Goal: Task Accomplishment & Management: Use online tool/utility

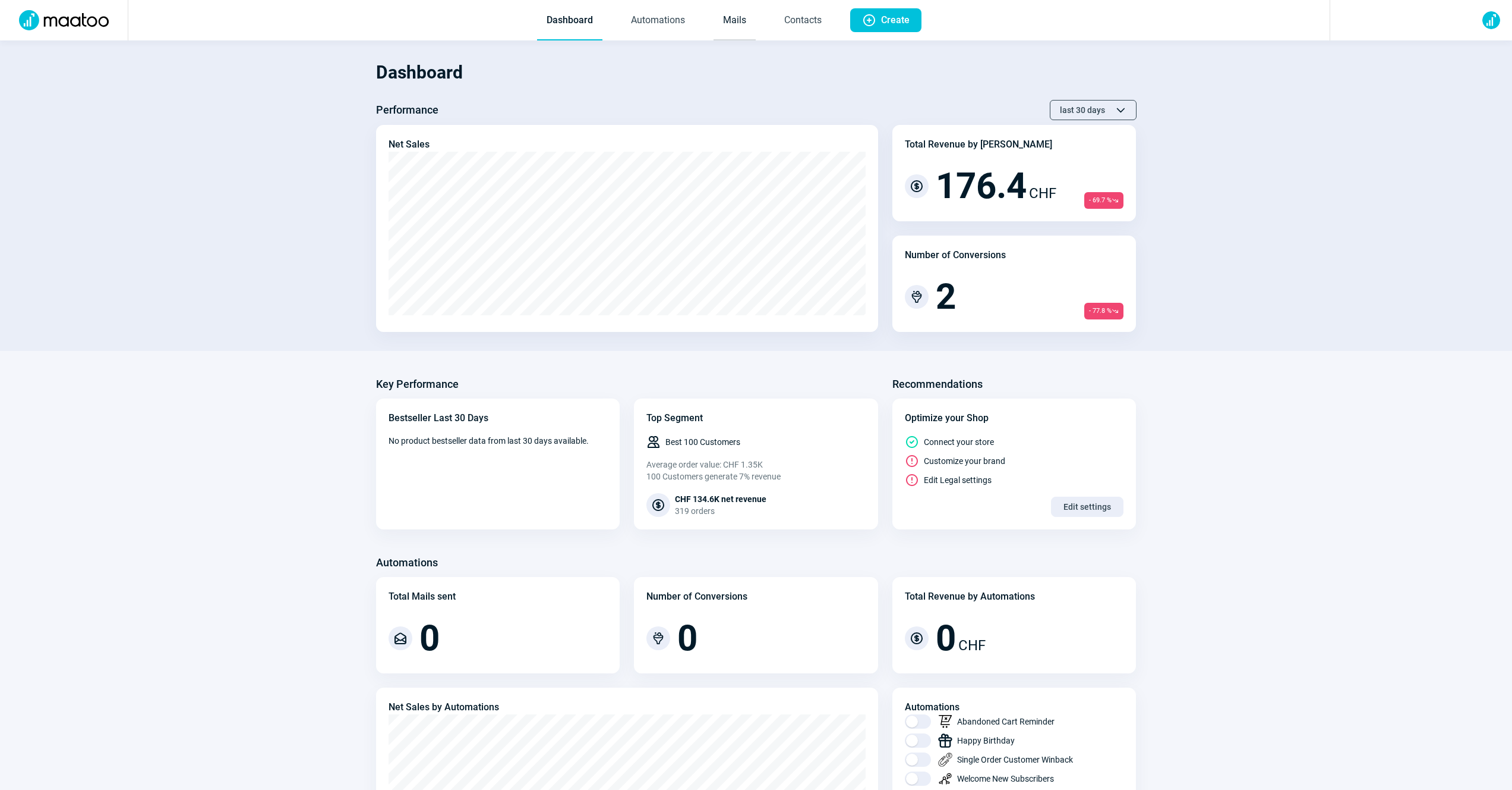
click at [736, 25] on link "Mails" at bounding box center [734, 20] width 42 height 39
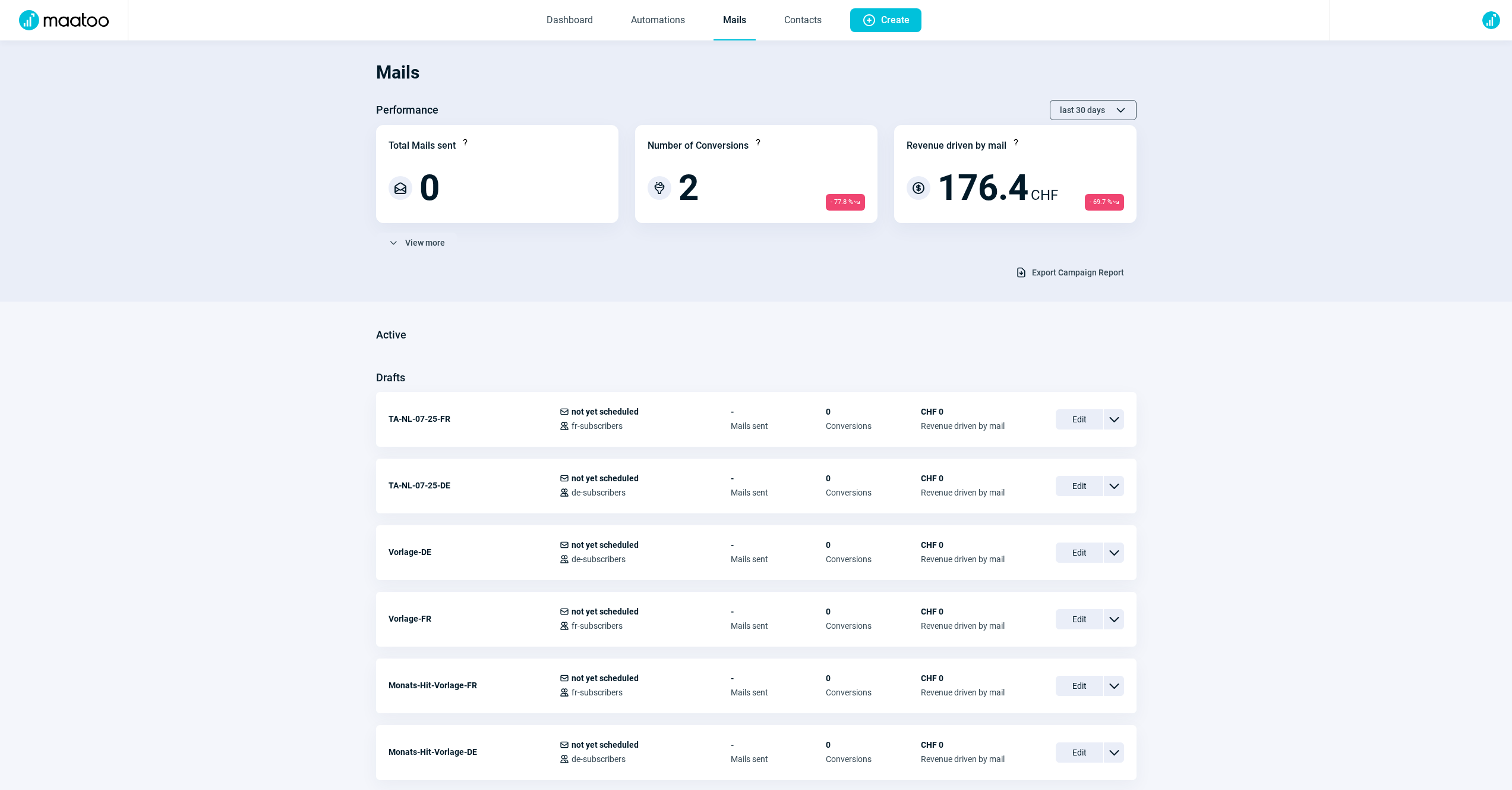
click at [1053, 270] on span "Export Campaign Report" at bounding box center [1078, 272] width 92 height 20
drag, startPoint x: 197, startPoint y: 176, endPoint x: 213, endPoint y: 105, distance: 72.8
click at [197, 175] on section "Mails Performance last 30 days ChevronUp icon ChevronDown icon Total Mails sent…" at bounding box center [756, 171] width 1512 height 261
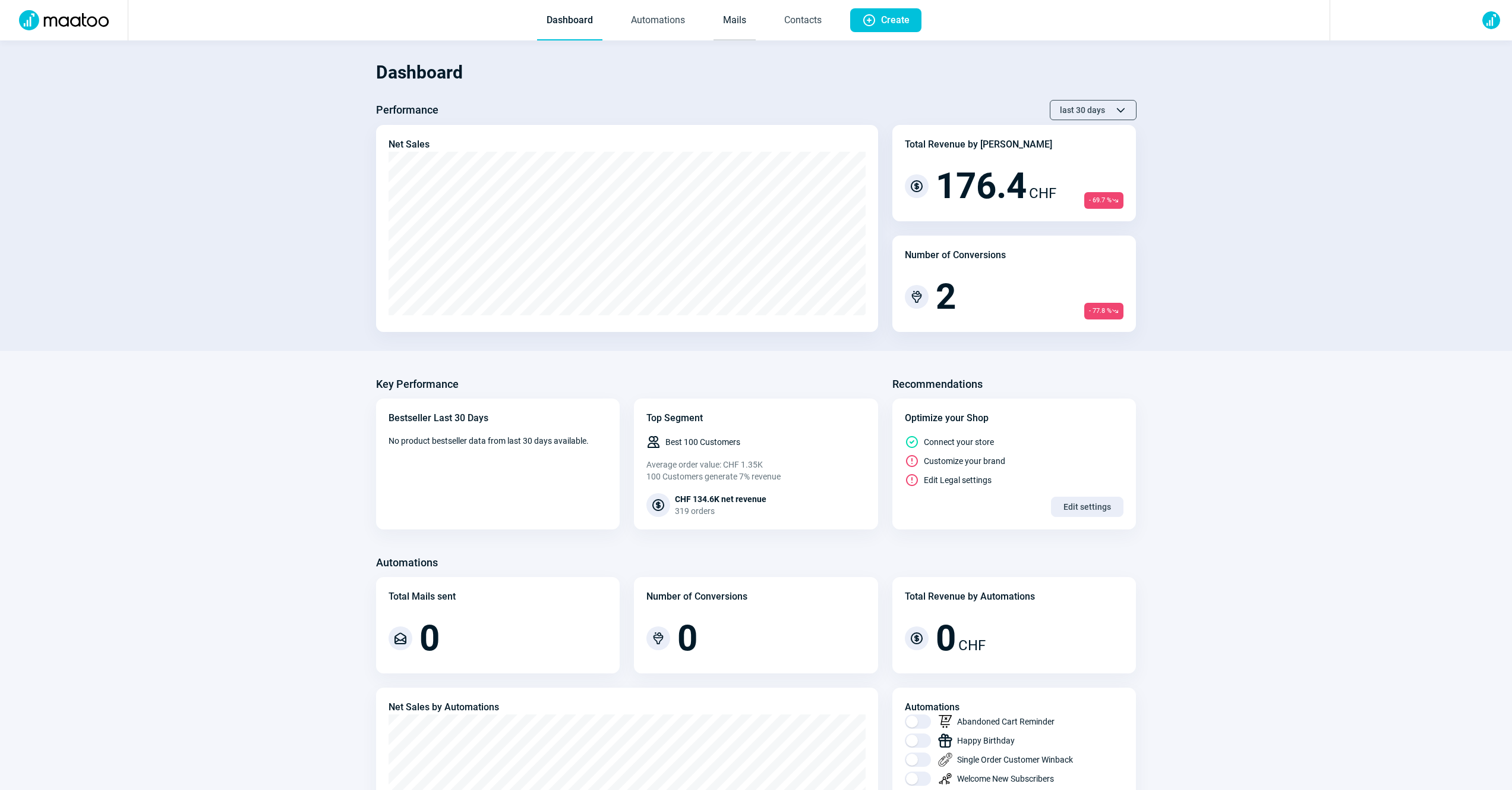
click at [729, 25] on link "Mails" at bounding box center [734, 20] width 42 height 39
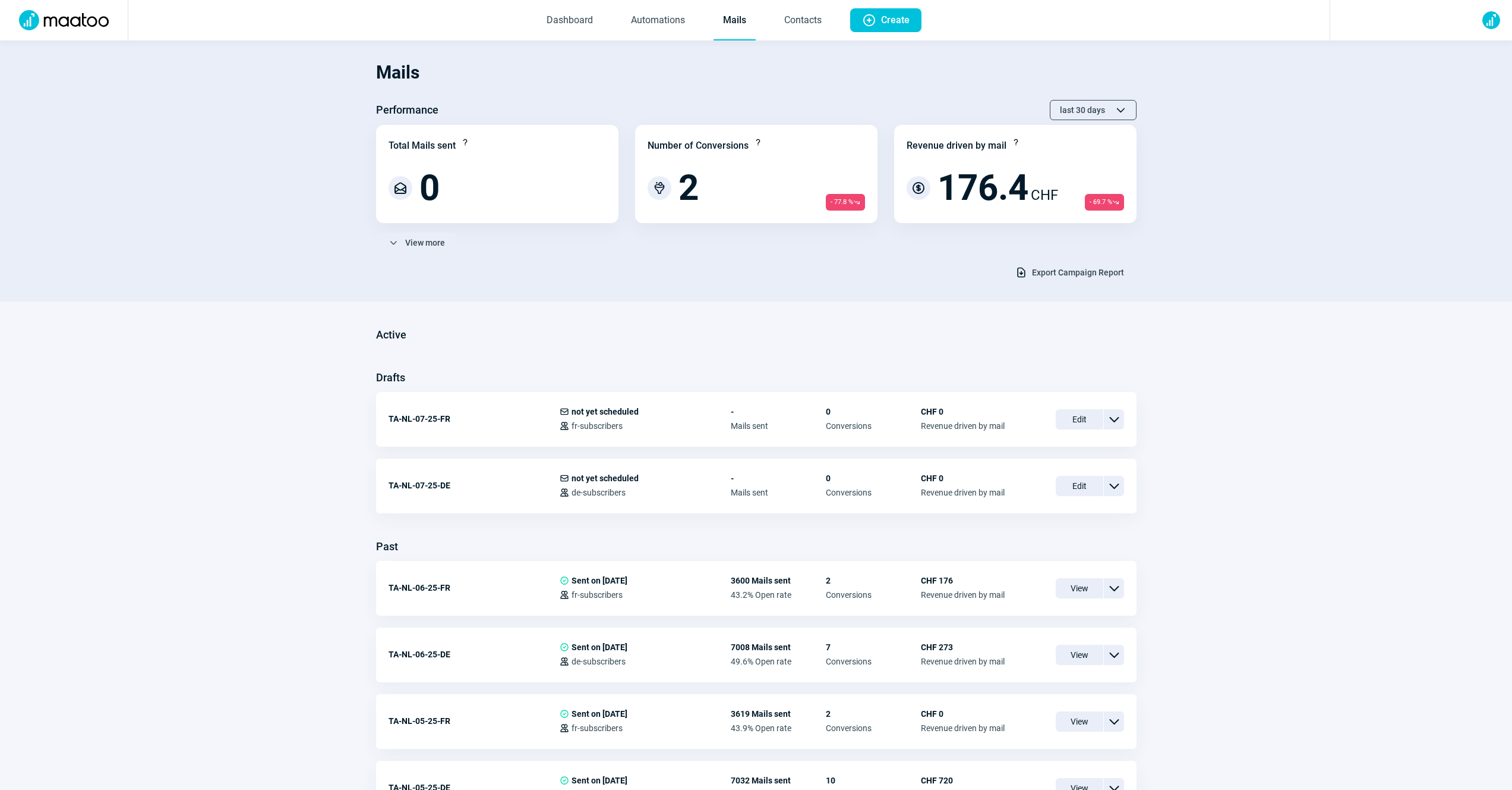
click at [1084, 273] on span "Export Campaign Report" at bounding box center [1078, 272] width 92 height 20
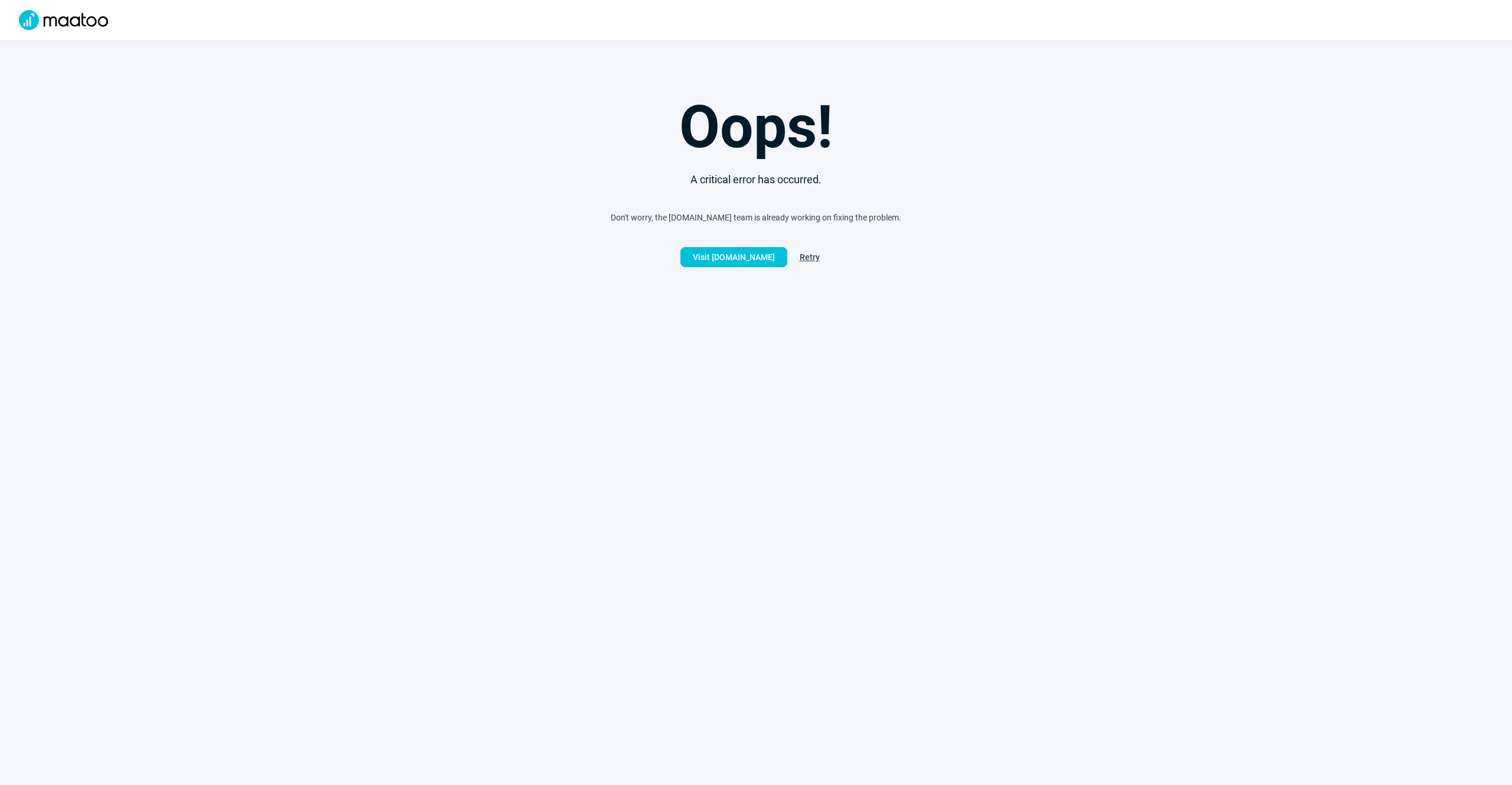
click at [463, 267] on html "Oops! A critical error has occurred. Don't worry, the maatoo.io team is already…" at bounding box center [756, 134] width 1512 height 267
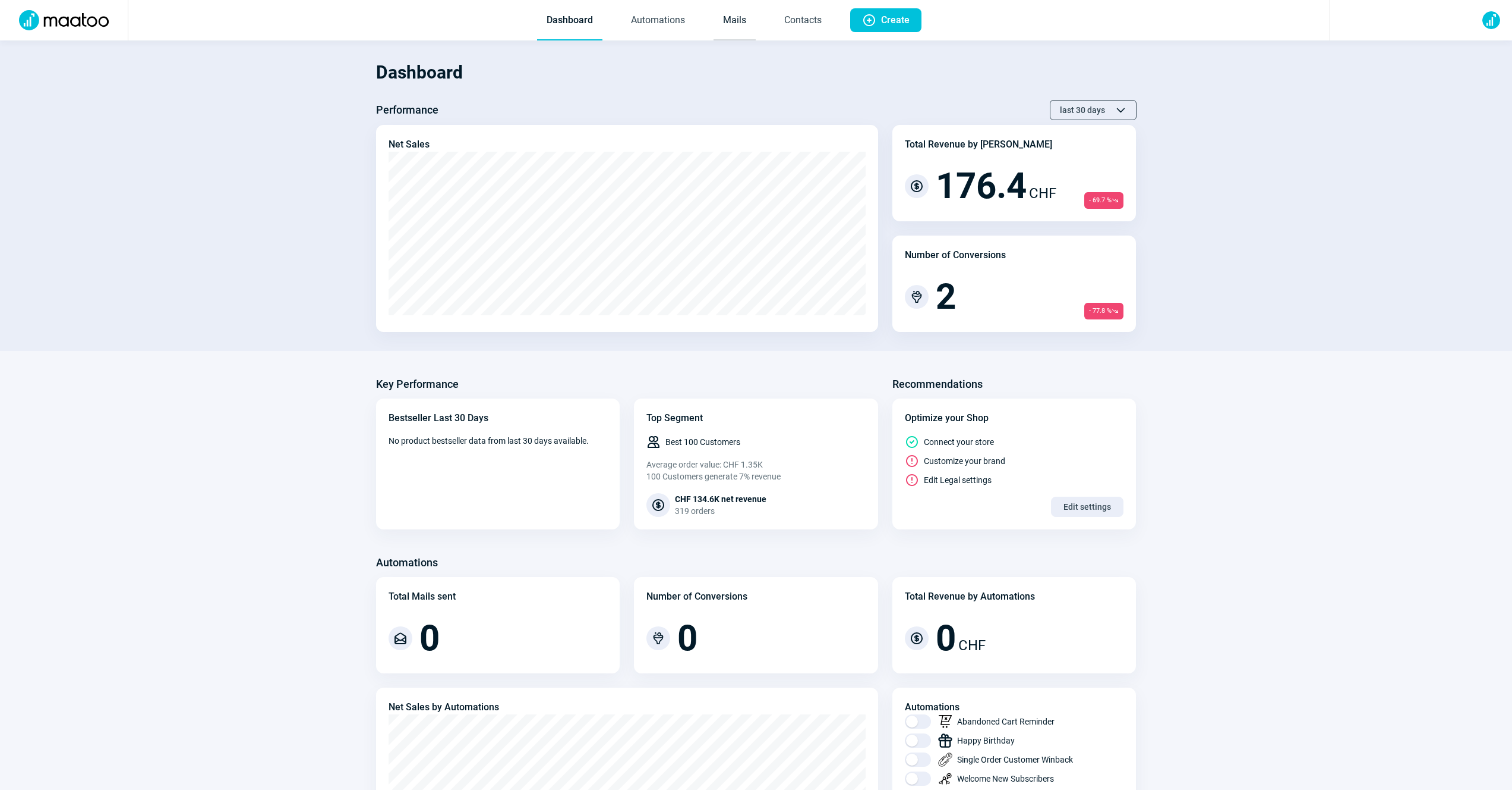
click at [716, 5] on link "Mails" at bounding box center [734, 20] width 42 height 39
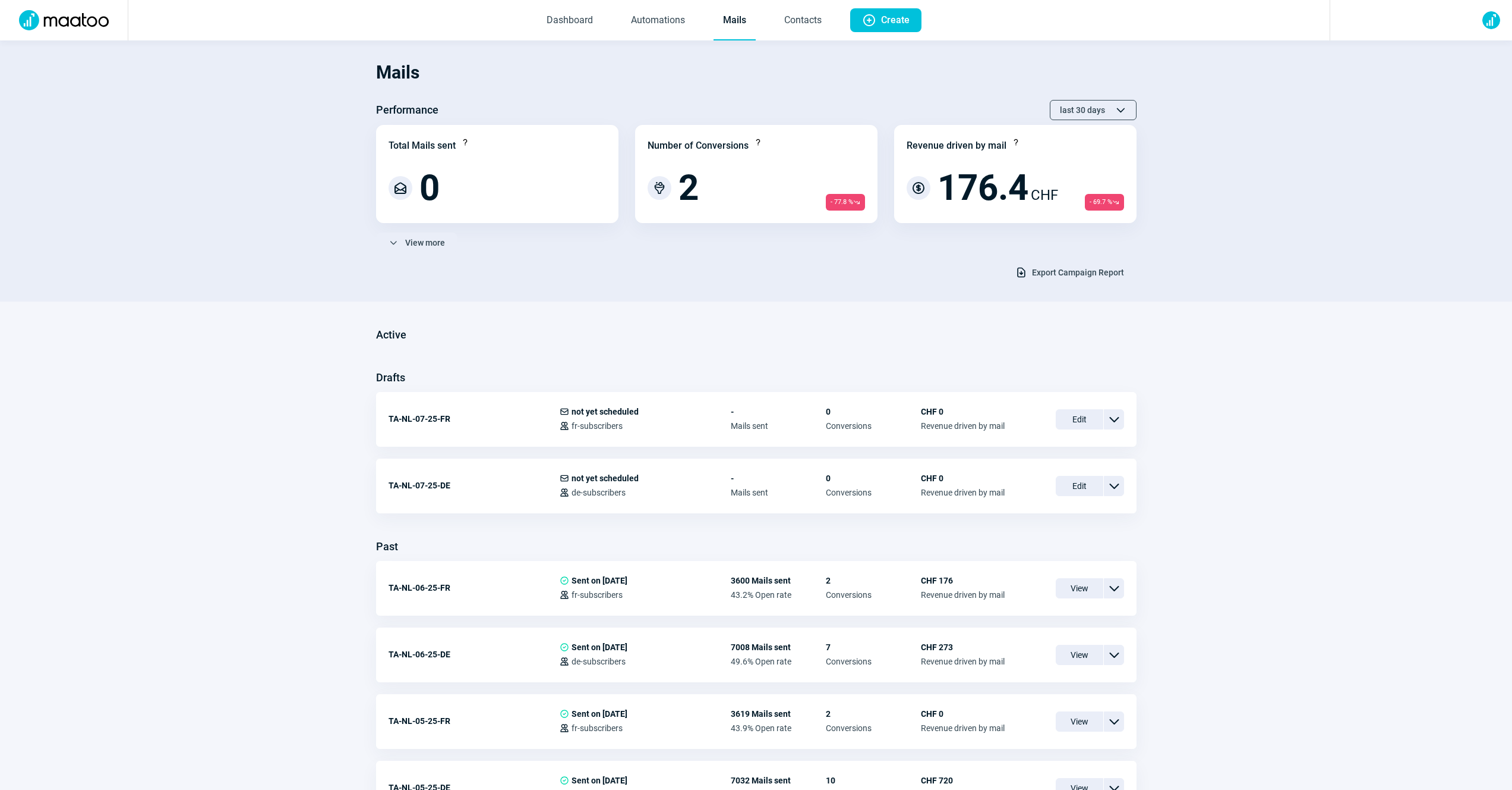
click at [1071, 260] on div "Mails Performance last 30 days ChevronUp icon ChevronDown icon Total Mails sent…" at bounding box center [756, 168] width 760 height 230
click at [1064, 266] on span "Export Campaign Report" at bounding box center [1078, 272] width 92 height 20
